Goal: Information Seeking & Learning: Learn about a topic

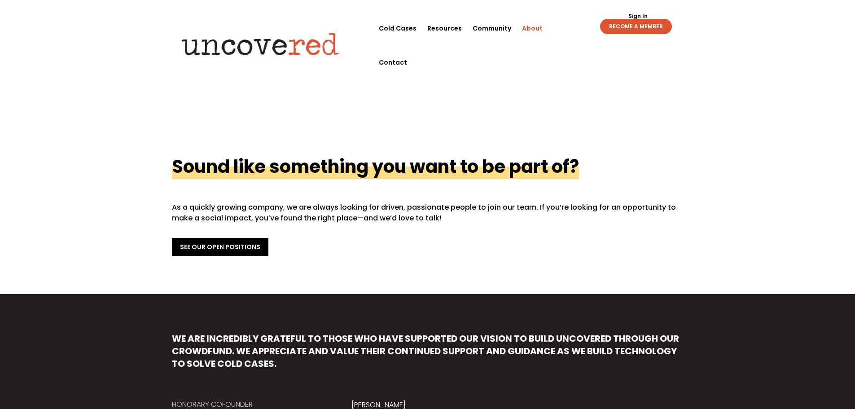
scroll to position [269, 0]
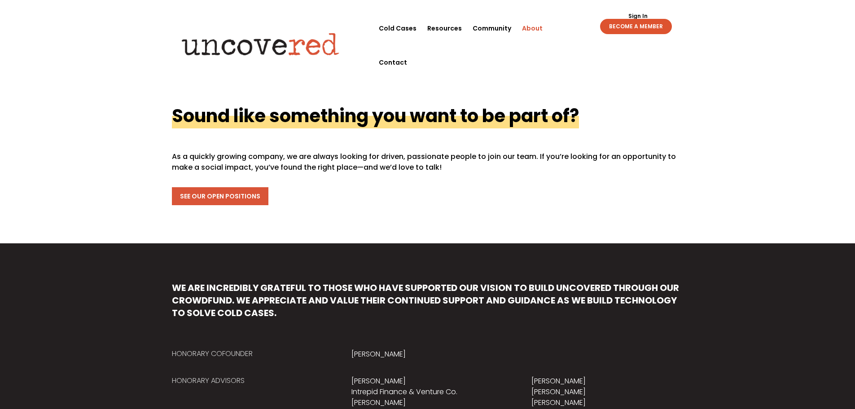
click at [208, 200] on link "See Our Open Positions" at bounding box center [220, 196] width 97 height 18
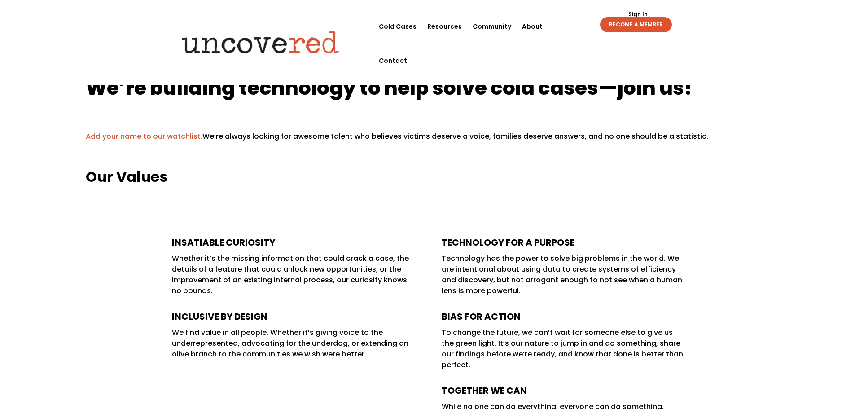
click at [134, 133] on link "Add your name to our watchlist." at bounding box center [144, 136] width 117 height 10
